Goal: Task Accomplishment & Management: Complete application form

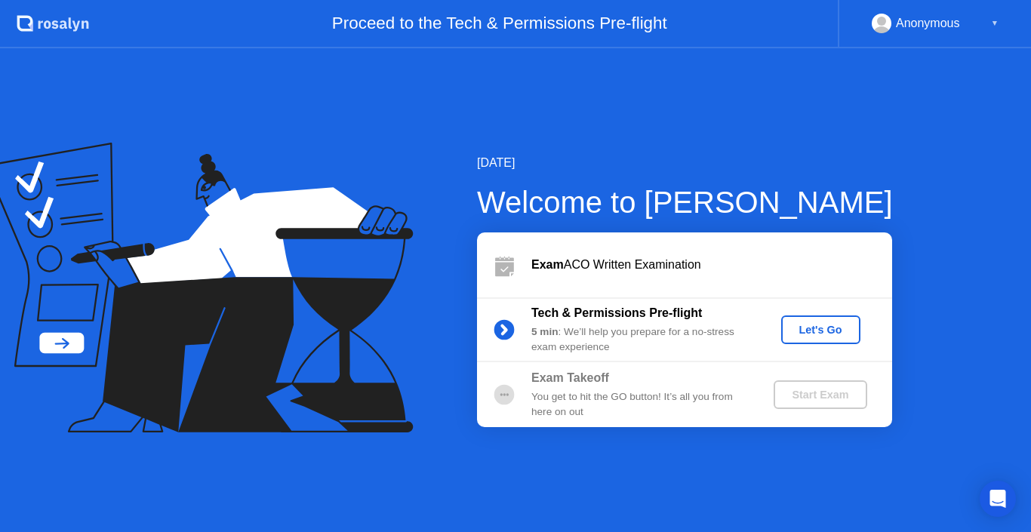
click at [798, 328] on div "Let's Go" at bounding box center [820, 330] width 67 height 12
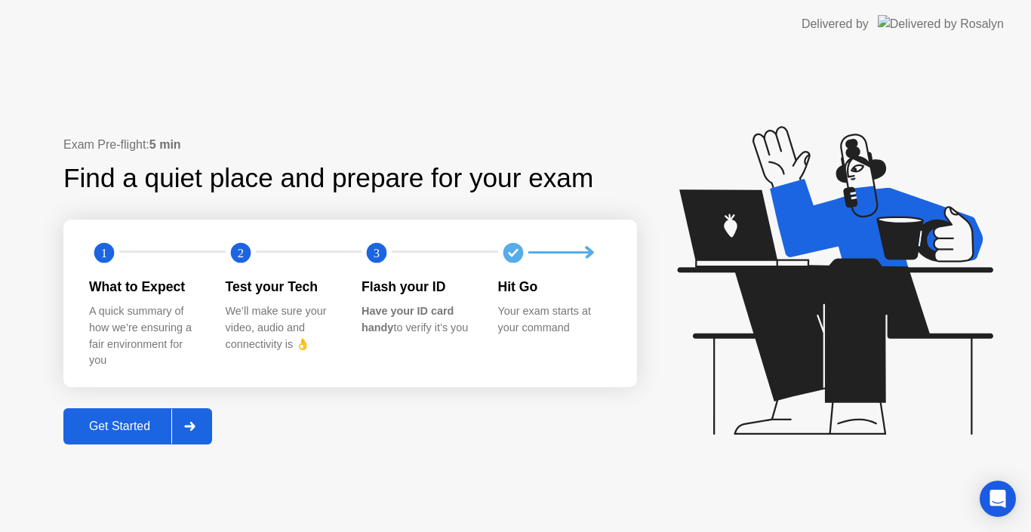
click at [137, 423] on div "Get Started" at bounding box center [119, 427] width 103 height 14
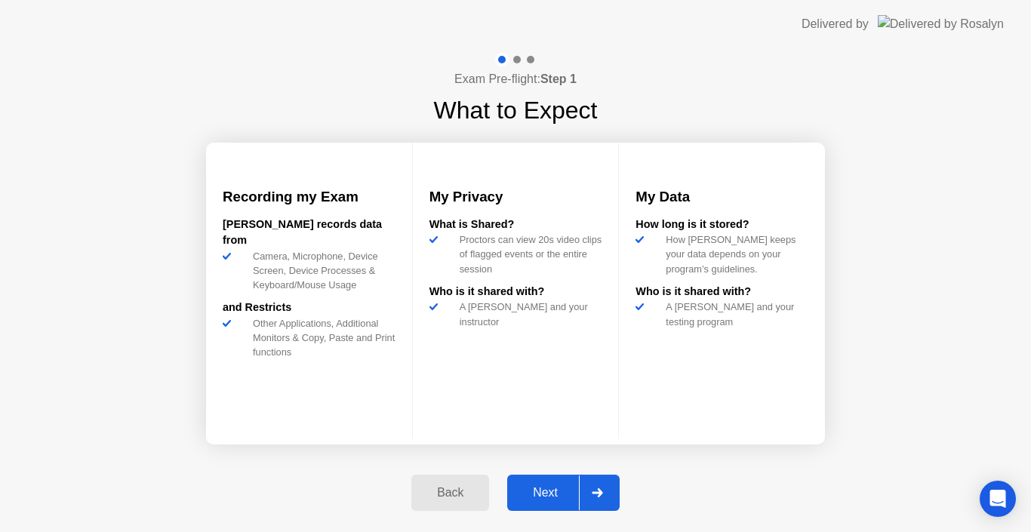
click at [524, 495] on div "Next" at bounding box center [545, 493] width 67 height 14
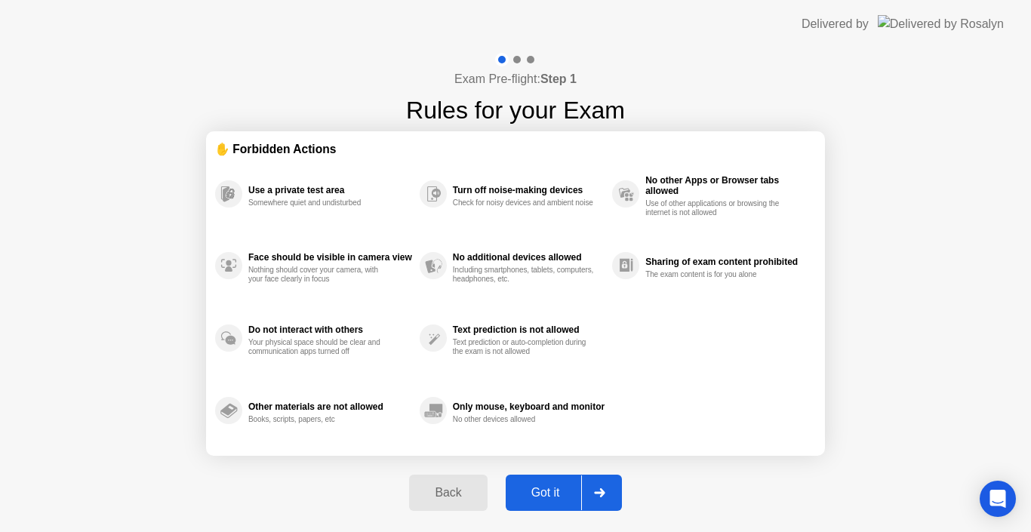
click at [524, 495] on div "Got it" at bounding box center [545, 493] width 71 height 14
select select "**********"
select select "*******"
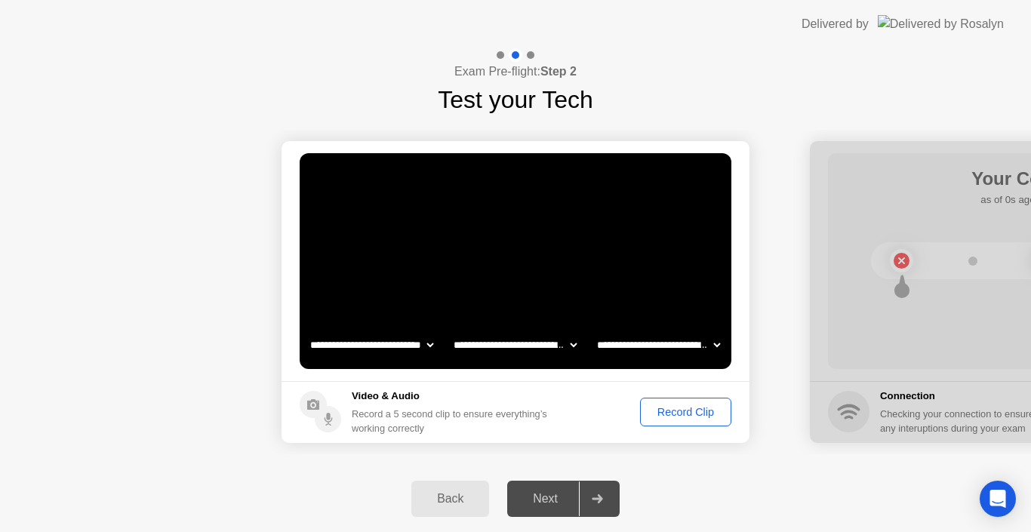
click at [666, 412] on div "Record Clip" at bounding box center [685, 412] width 81 height 12
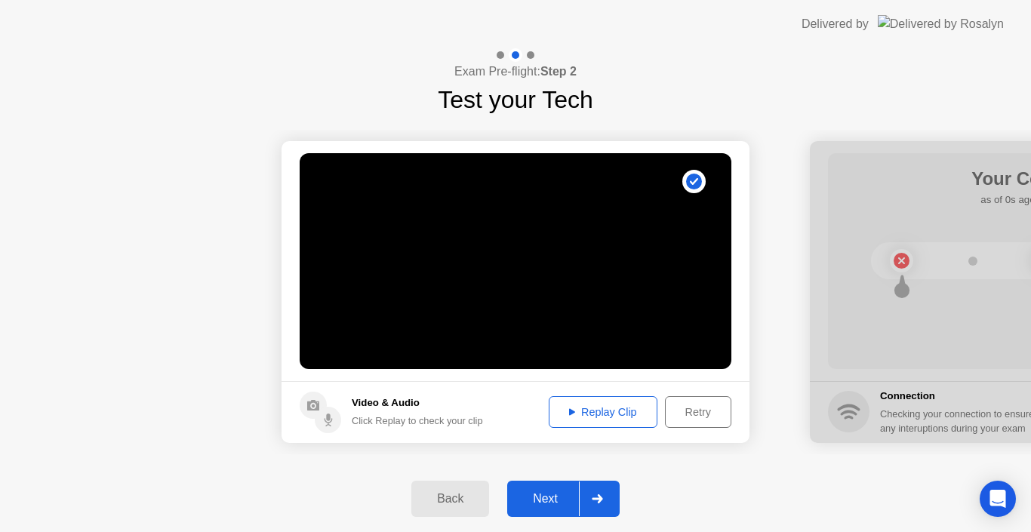
click at [562, 501] on div "Next" at bounding box center [545, 499] width 67 height 14
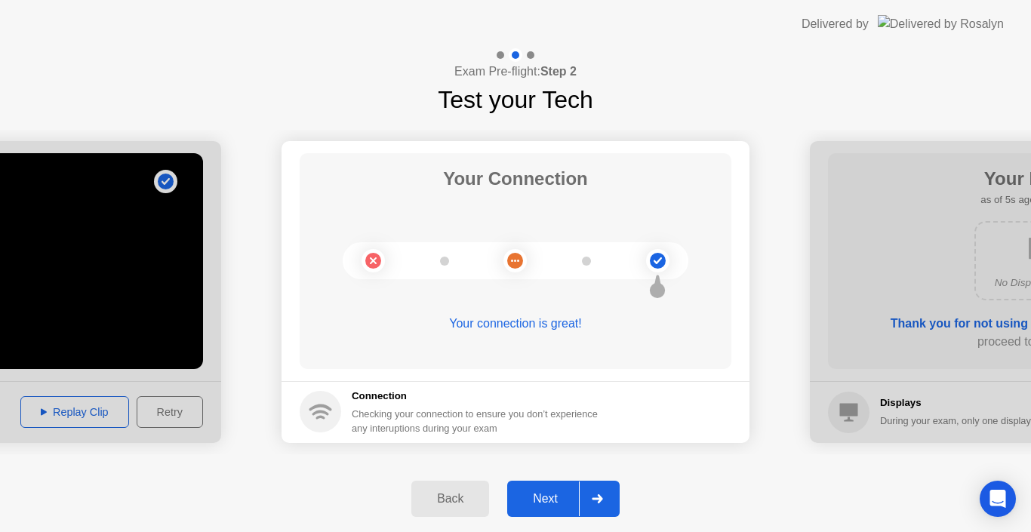
click at [562, 501] on div "Next" at bounding box center [545, 499] width 67 height 14
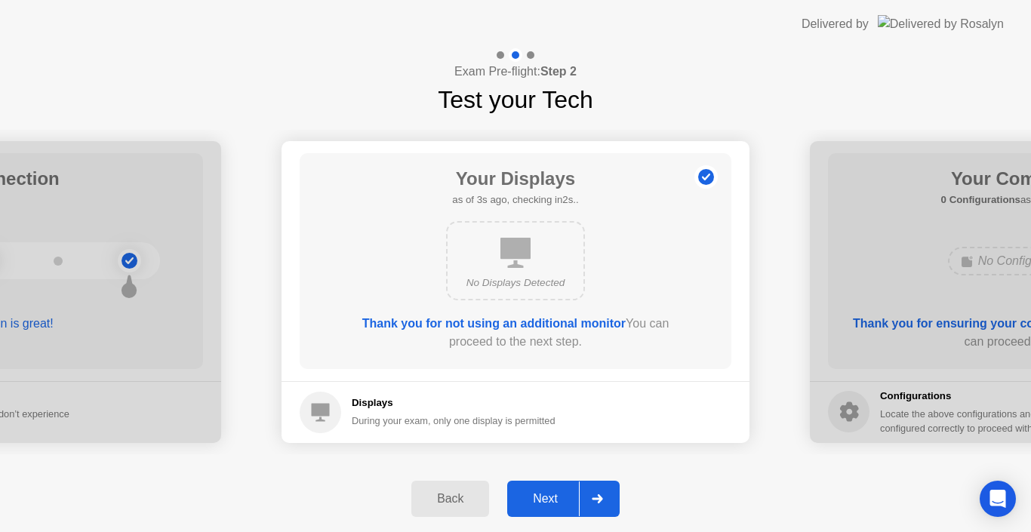
click at [562, 501] on div "Next" at bounding box center [545, 499] width 67 height 14
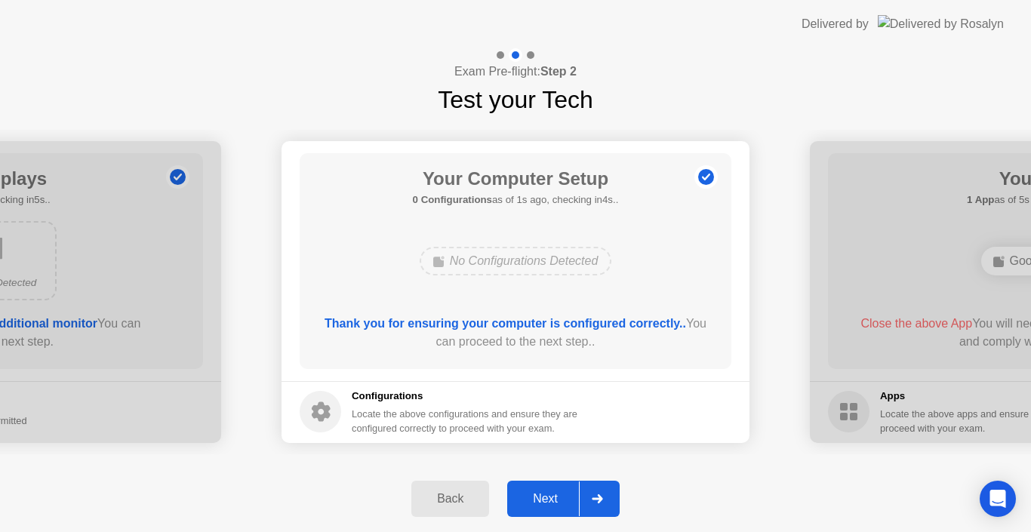
click at [562, 501] on div "Next" at bounding box center [545, 499] width 67 height 14
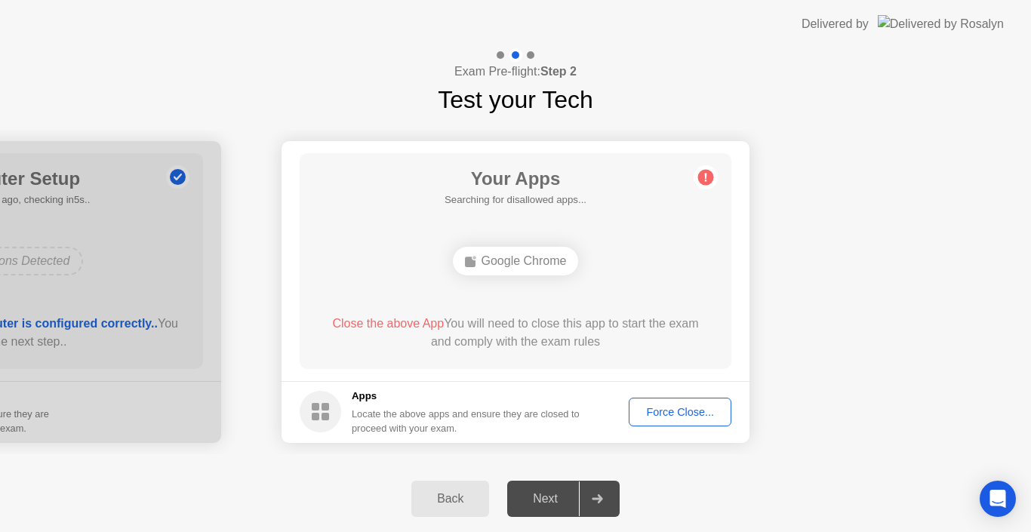
click at [675, 410] on div "Force Close..." at bounding box center [680, 412] width 92 height 12
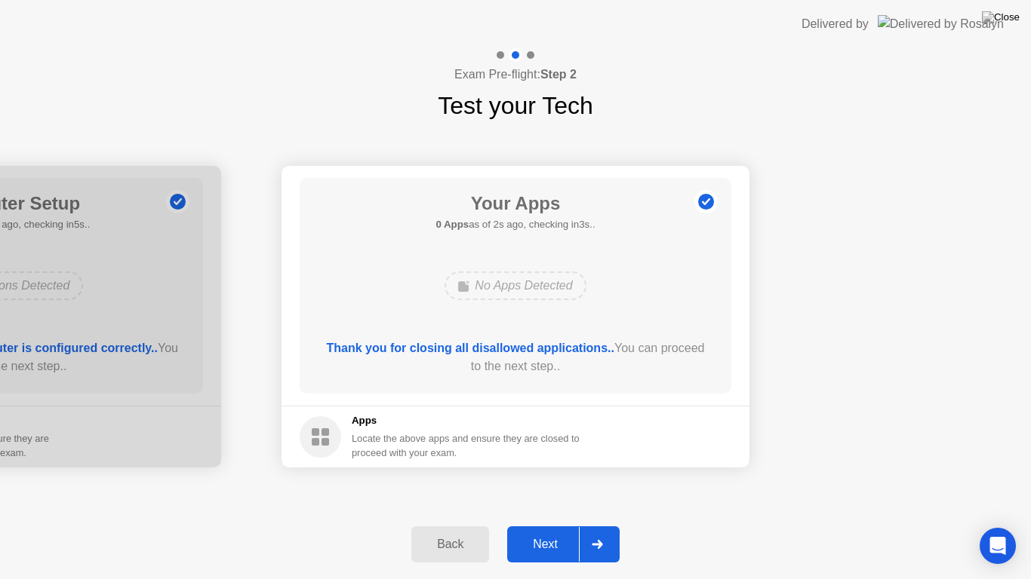
click at [551, 531] on div "Next" at bounding box center [545, 545] width 67 height 14
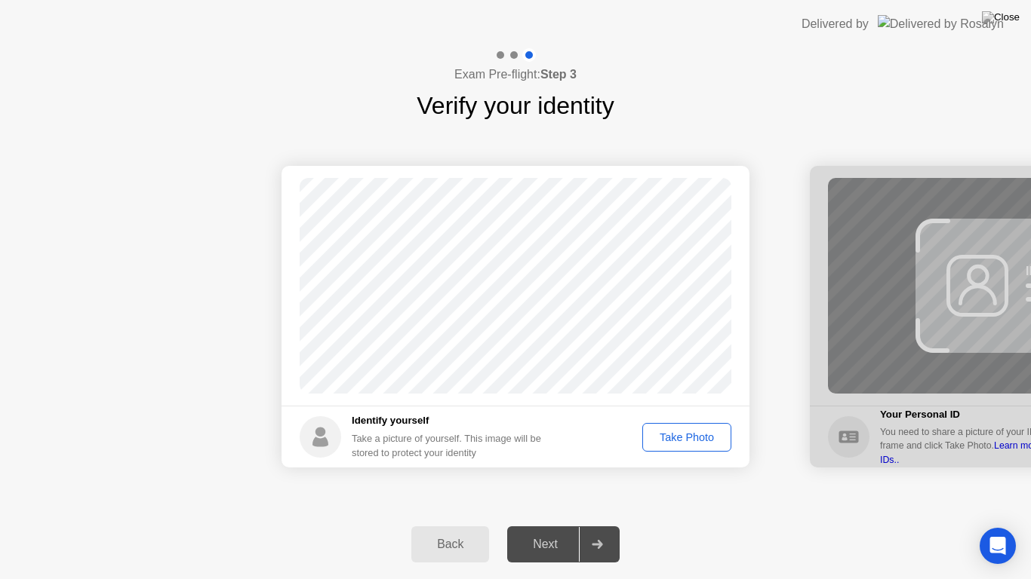
click at [677, 440] on div "Take Photo" at bounding box center [686, 438] width 78 height 12
click at [554, 531] on div "Next" at bounding box center [545, 545] width 67 height 14
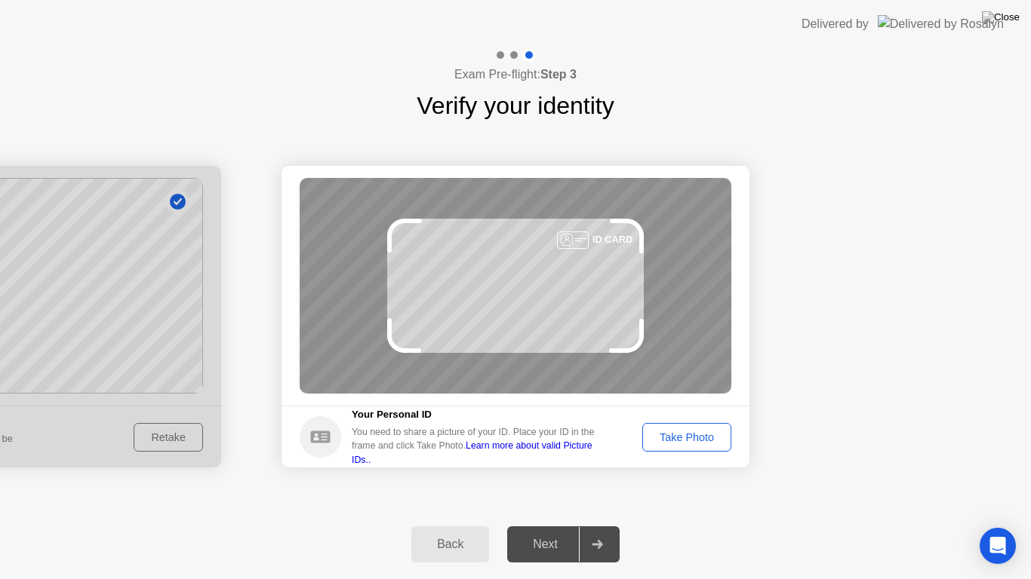
click at [684, 442] on div "Take Photo" at bounding box center [686, 438] width 78 height 12
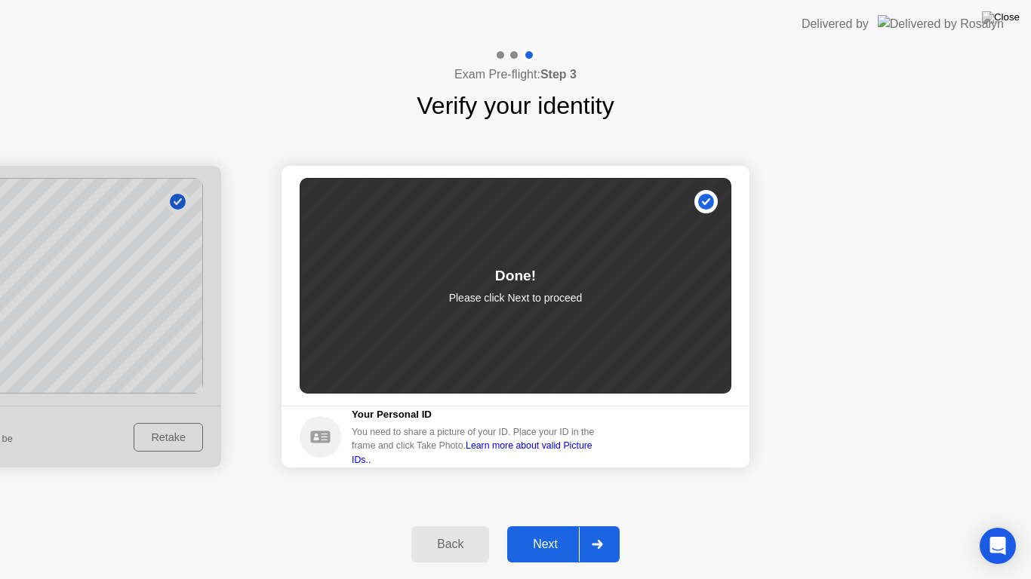
click at [577, 531] on div "Next" at bounding box center [545, 545] width 67 height 14
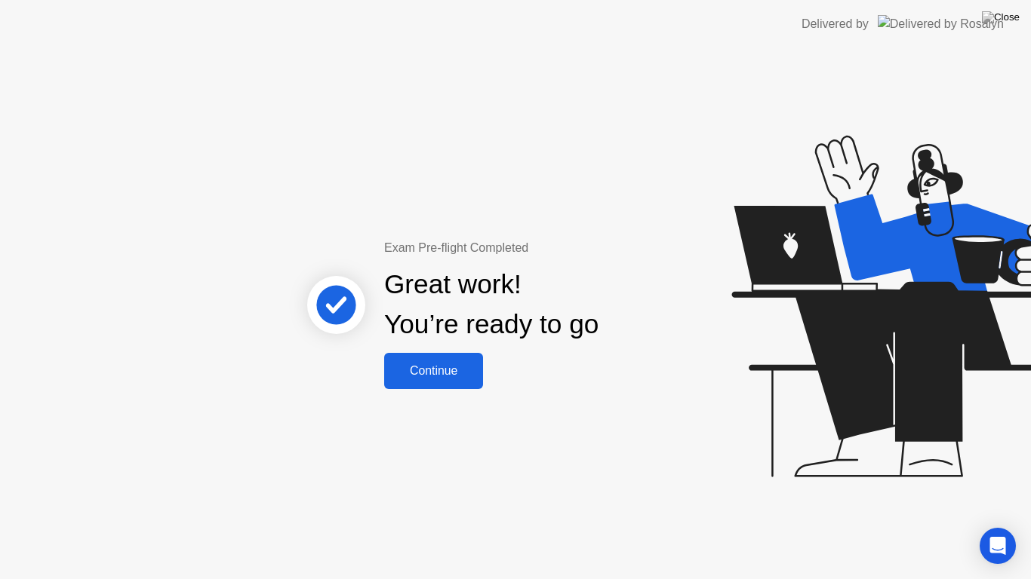
click at [443, 380] on button "Continue" at bounding box center [433, 371] width 99 height 36
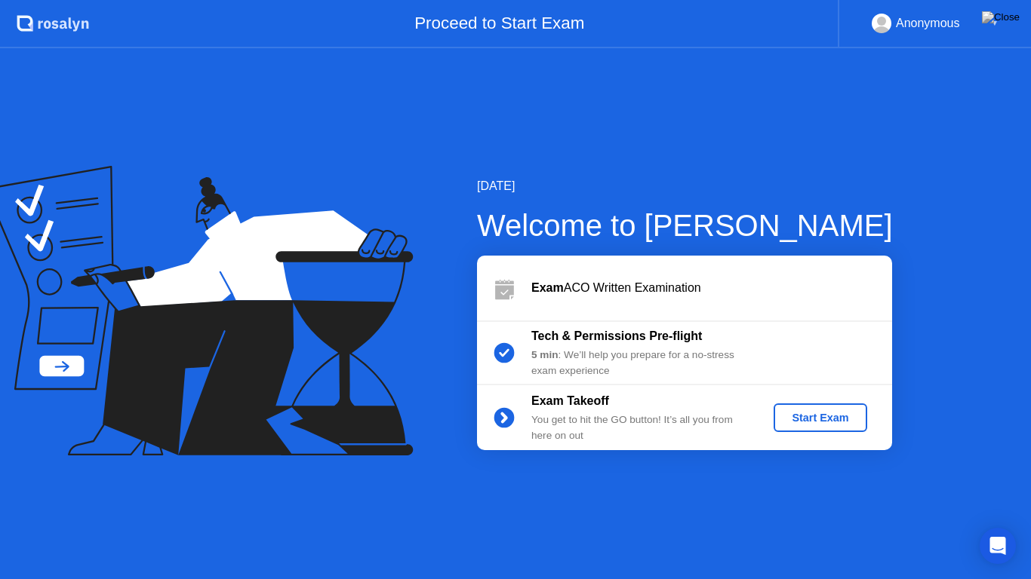
click at [805, 424] on div "Start Exam" at bounding box center [819, 418] width 81 height 12
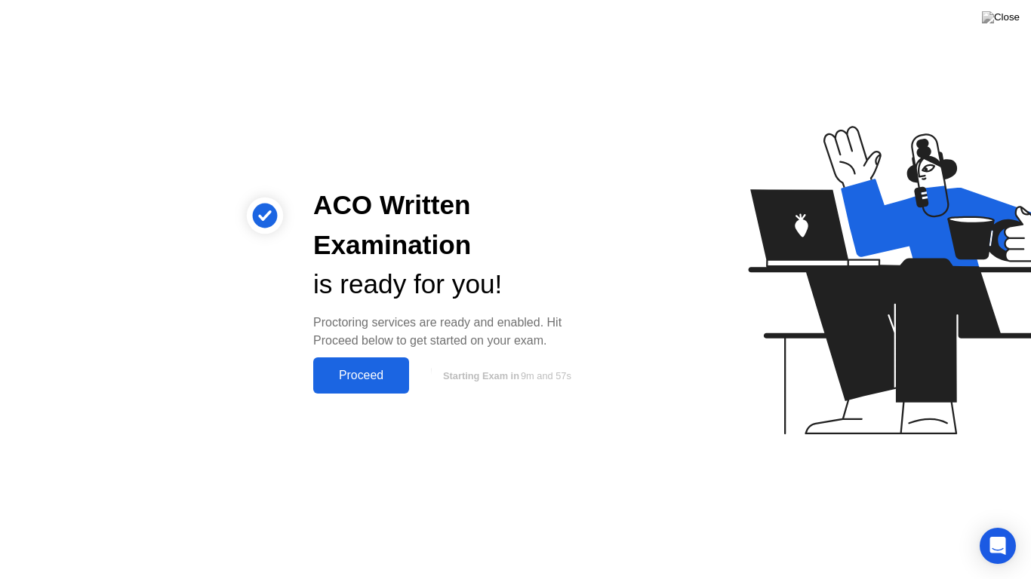
click at [387, 369] on div "Proceed" at bounding box center [361, 376] width 87 height 14
